Goal: Transaction & Acquisition: Purchase product/service

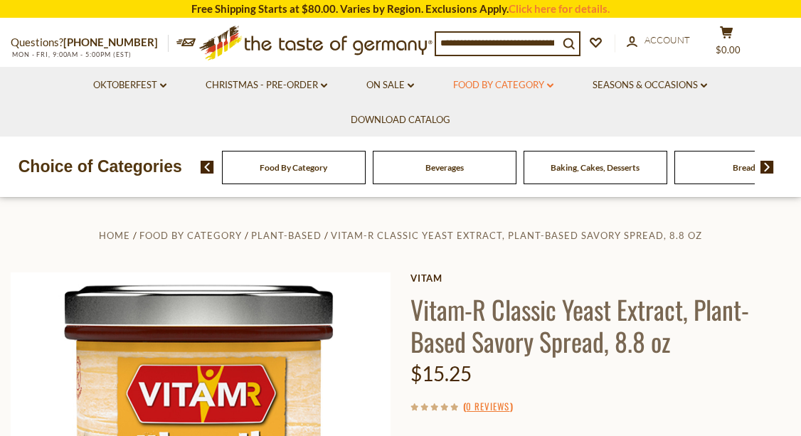
click at [553, 84] on link "Food By Category dropdown_arrow" at bounding box center [503, 86] width 100 height 16
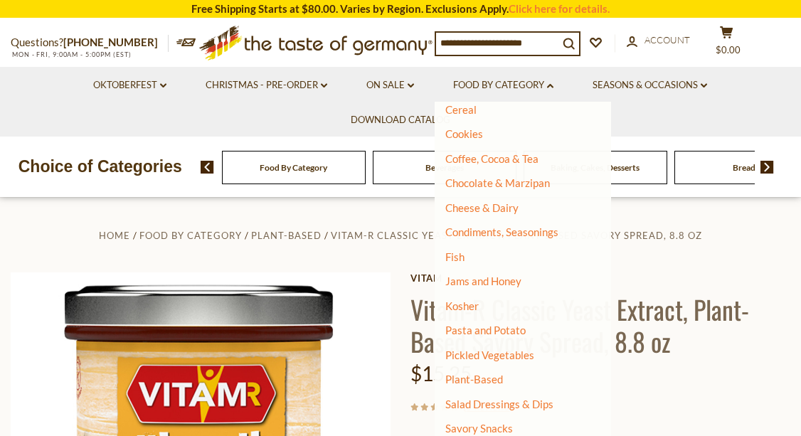
scroll to position [205, 0]
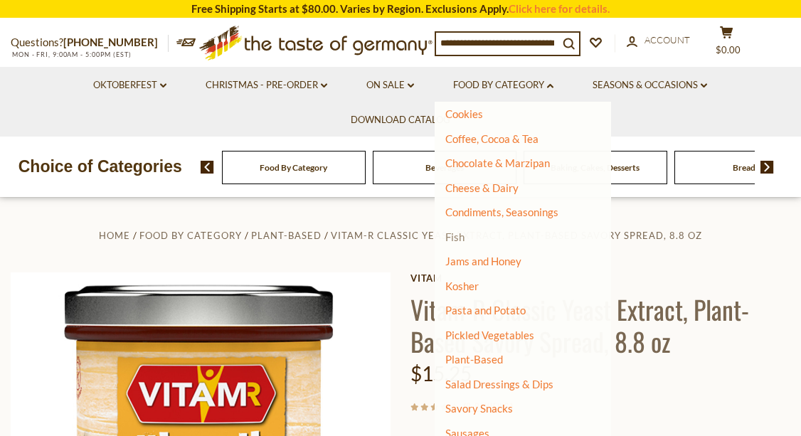
click at [452, 239] on link "Fish" at bounding box center [454, 236] width 19 height 13
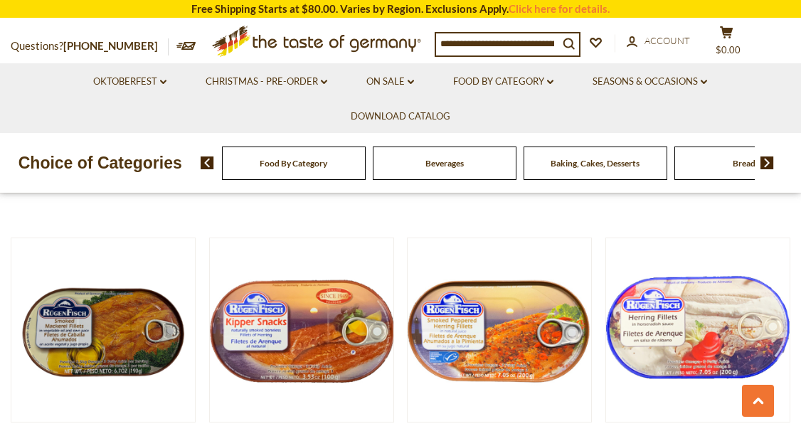
scroll to position [1254, 0]
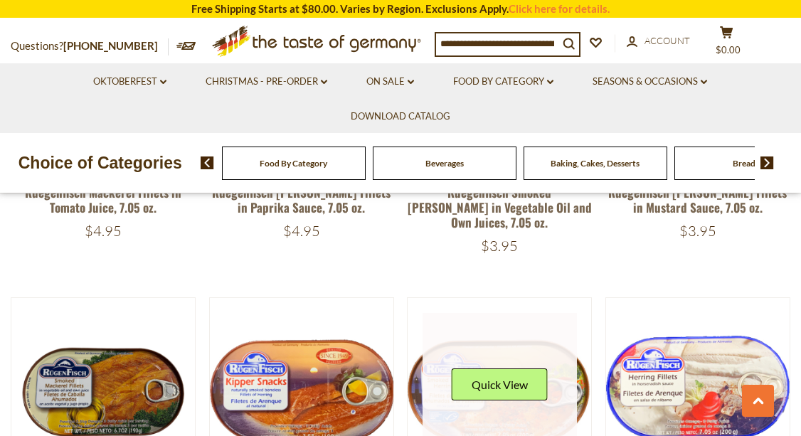
click at [496, 313] on link at bounding box center [499, 390] width 154 height 154
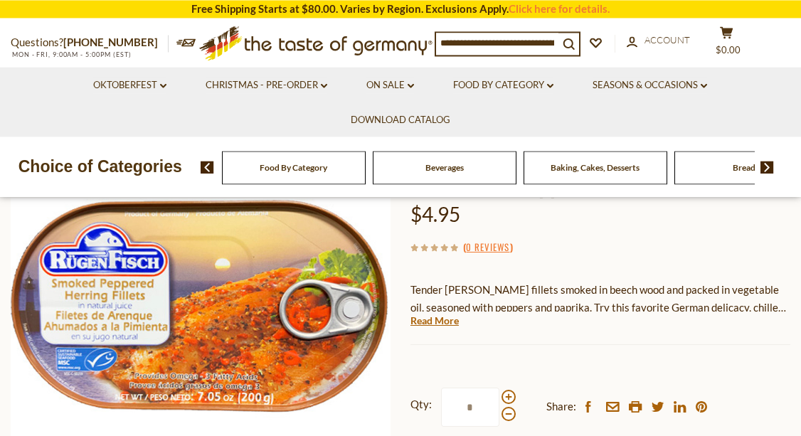
scroll to position [179, 0]
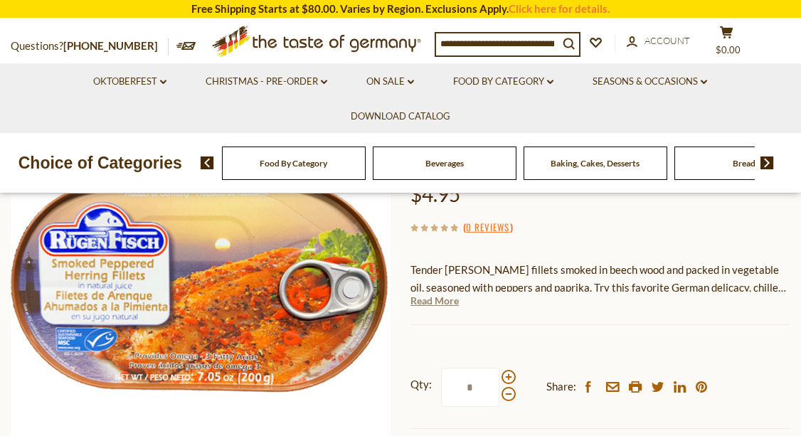
click at [448, 294] on link "Read More" at bounding box center [434, 301] width 48 height 14
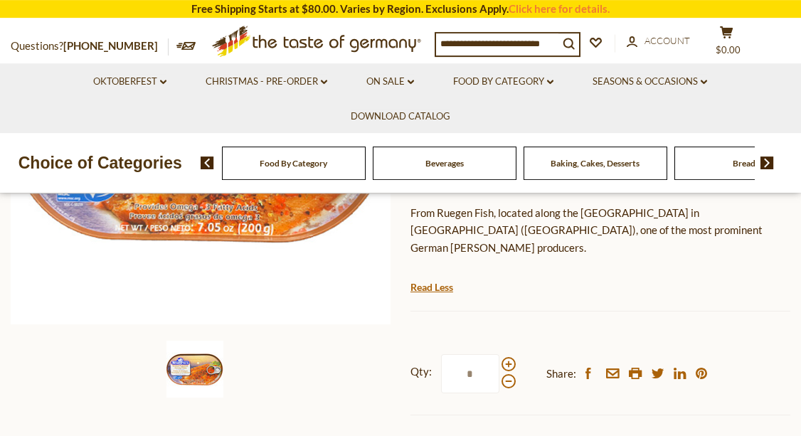
scroll to position [358, 0]
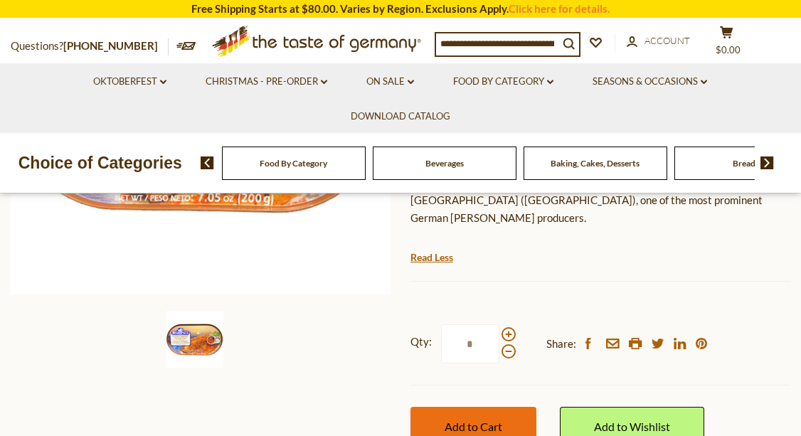
click at [478, 420] on span "Add to Cart" at bounding box center [473, 427] width 58 height 14
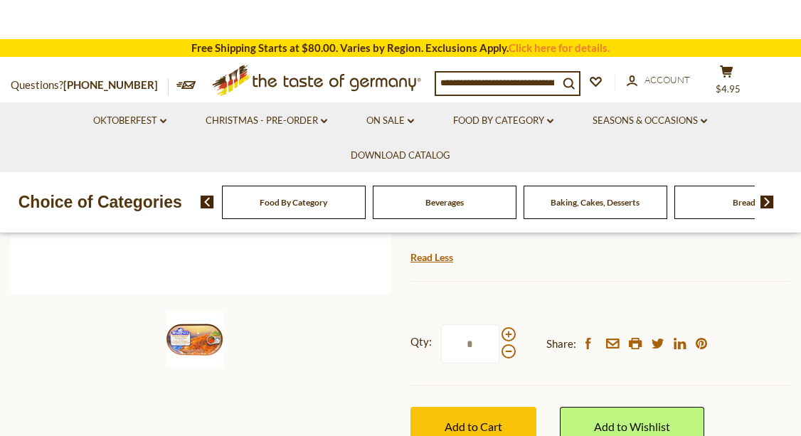
click at [547, 31] on header "× "Ruegenfisch Smoked Herring Fillets with Peppercorns, 7.05 oz." has been succ…" at bounding box center [400, 116] width 801 height 233
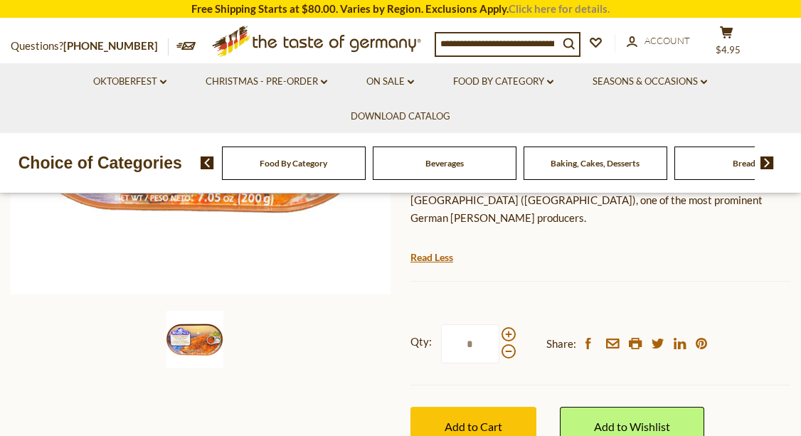
click at [552, 4] on link "Click here for details." at bounding box center [558, 8] width 101 height 13
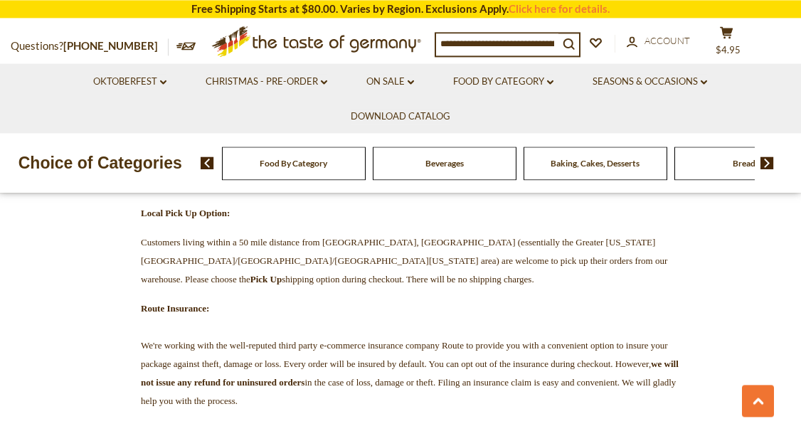
scroll to position [896, 0]
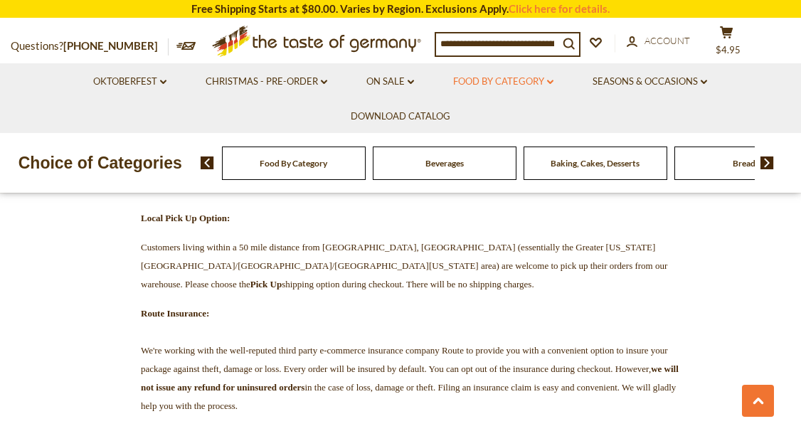
click at [518, 77] on link "Food By Category dropdown_arrow" at bounding box center [503, 82] width 100 height 16
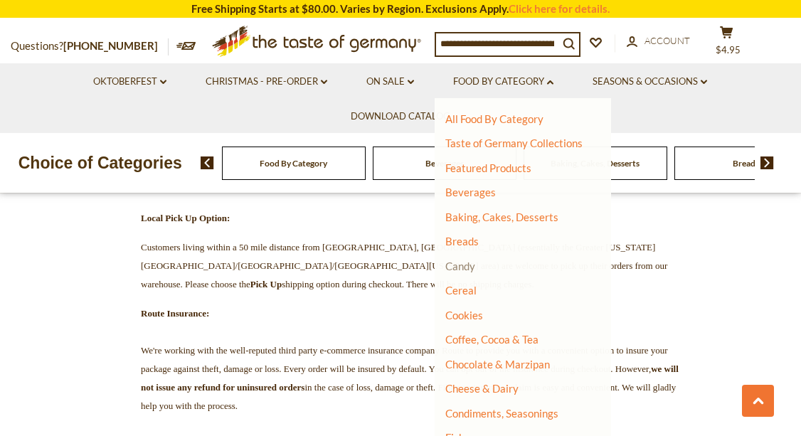
click at [474, 265] on link "Candy" at bounding box center [460, 266] width 30 height 13
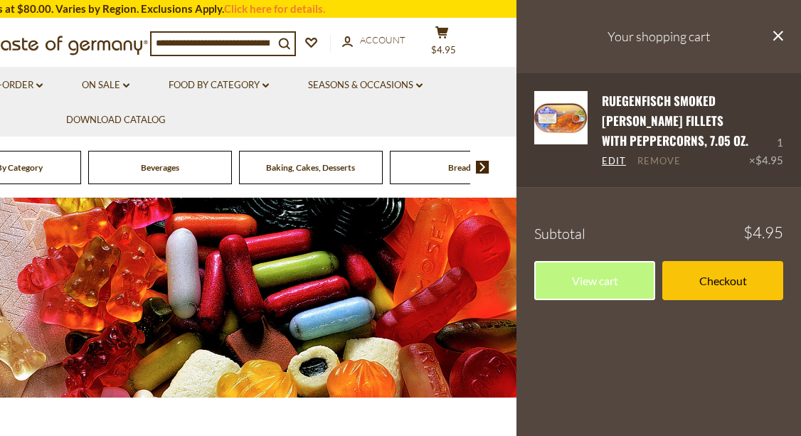
click at [649, 155] on link "Remove" at bounding box center [658, 161] width 43 height 13
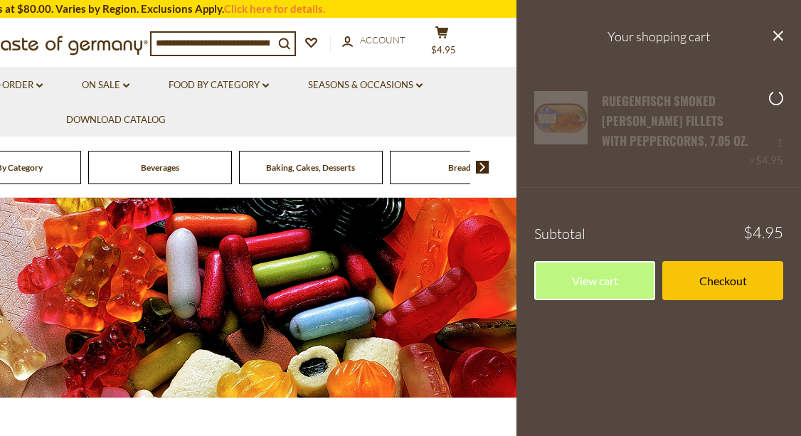
click at [424, 119] on ul "Oktoberfest dropdown_arrow All Oktoberfest Oktoberfest Foods Party Supplies Chr…" at bounding box center [115, 102] width 779 height 70
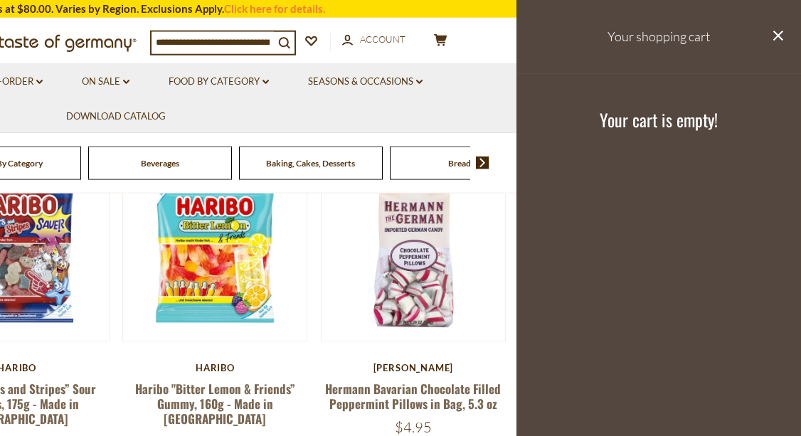
scroll to position [418, 0]
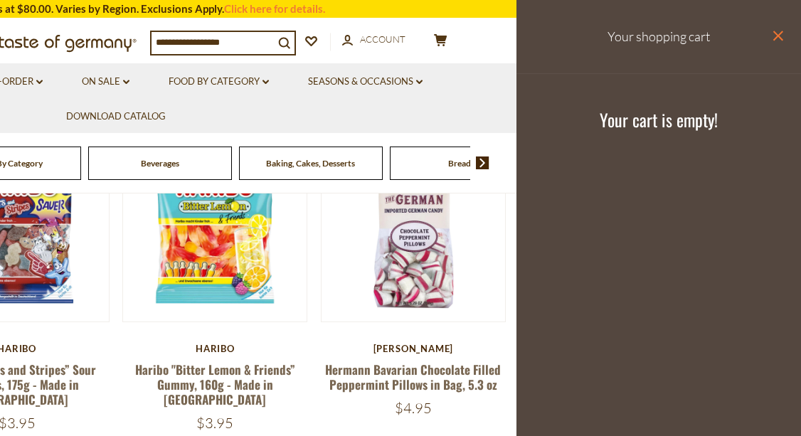
click at [782, 31] on icon at bounding box center [778, 36] width 10 height 10
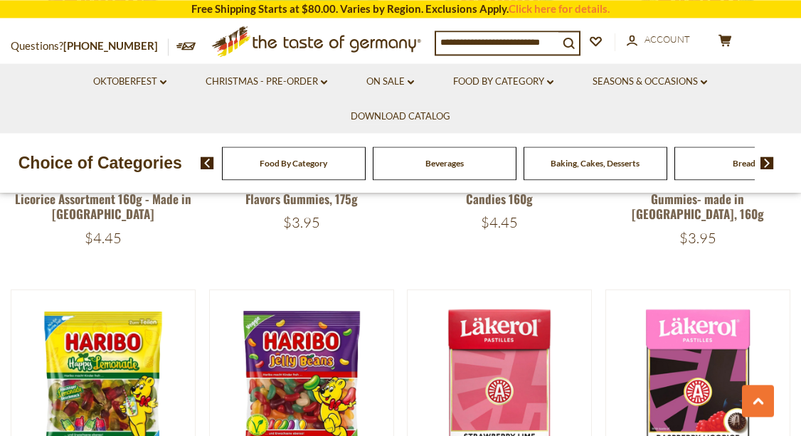
scroll to position [2987, 0]
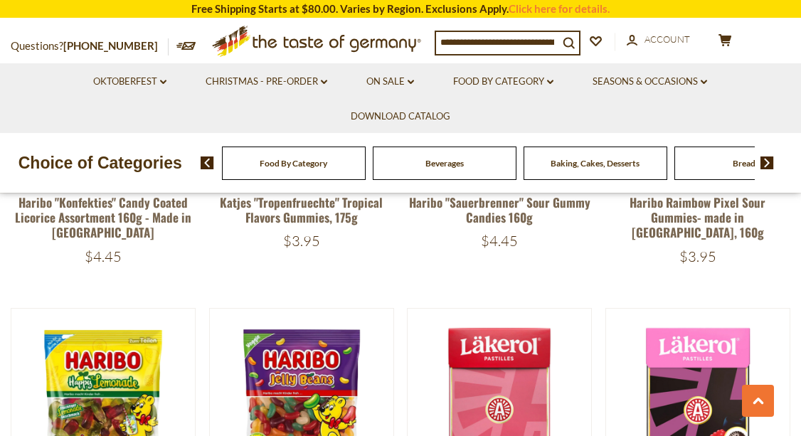
click at [481, 40] on input at bounding box center [497, 42] width 122 height 20
drag, startPoint x: 442, startPoint y: 47, endPoint x: 792, endPoint y: 25, distance: 350.6
click at [558, 32] on input at bounding box center [497, 42] width 122 height 20
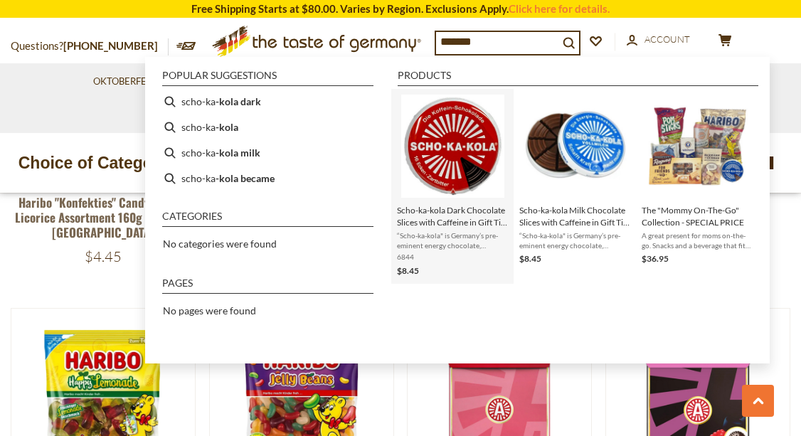
type input "*******"
click at [447, 140] on img "Scho-ka-kola Dark Chocolate Slices with Caffeine in Gift Tin, 3.5 oz" at bounding box center [452, 146] width 103 height 103
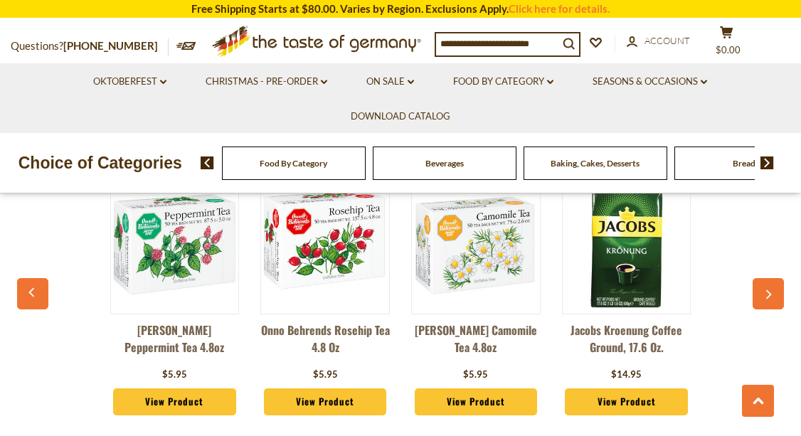
scroll to position [777, 0]
